Goal: Use online tool/utility: Utilize a website feature to perform a specific function

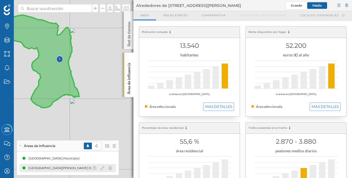
click at [71, 169] on div "[GEOGRAPHIC_DATA][PERSON_NAME] (Municipio)" at bounding box center [69, 169] width 80 height 6
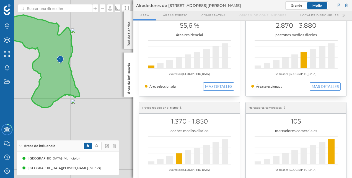
scroll to position [135, 0]
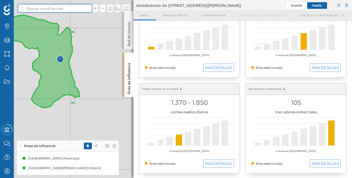
click at [71, 11] on input at bounding box center [55, 8] width 62 height 8
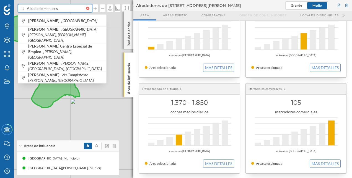
type input "Alcala de Henares"
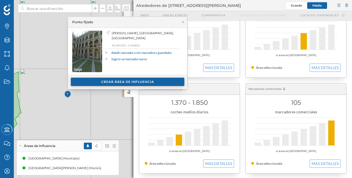
click at [140, 82] on div "Crear área de influencia" at bounding box center [128, 82] width 114 height 8
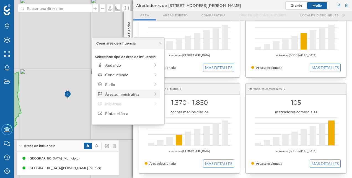
click at [137, 95] on div "Área administrativa" at bounding box center [127, 94] width 45 height 6
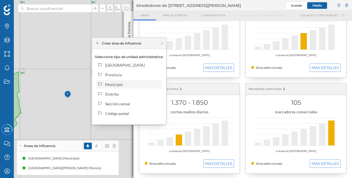
click at [132, 83] on div "Municipio" at bounding box center [132, 85] width 55 height 6
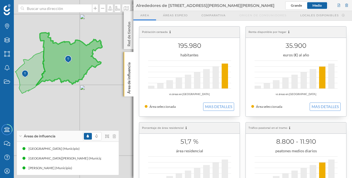
drag, startPoint x: 60, startPoint y: 89, endPoint x: 91, endPoint y: 86, distance: 30.3
click at [91, 86] on div "© Mapbox © OpenStreetMap Improve this map" at bounding box center [176, 89] width 352 height 178
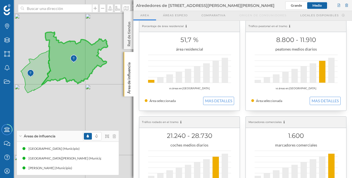
scroll to position [111, 0]
